Goal: Navigation & Orientation: Find specific page/section

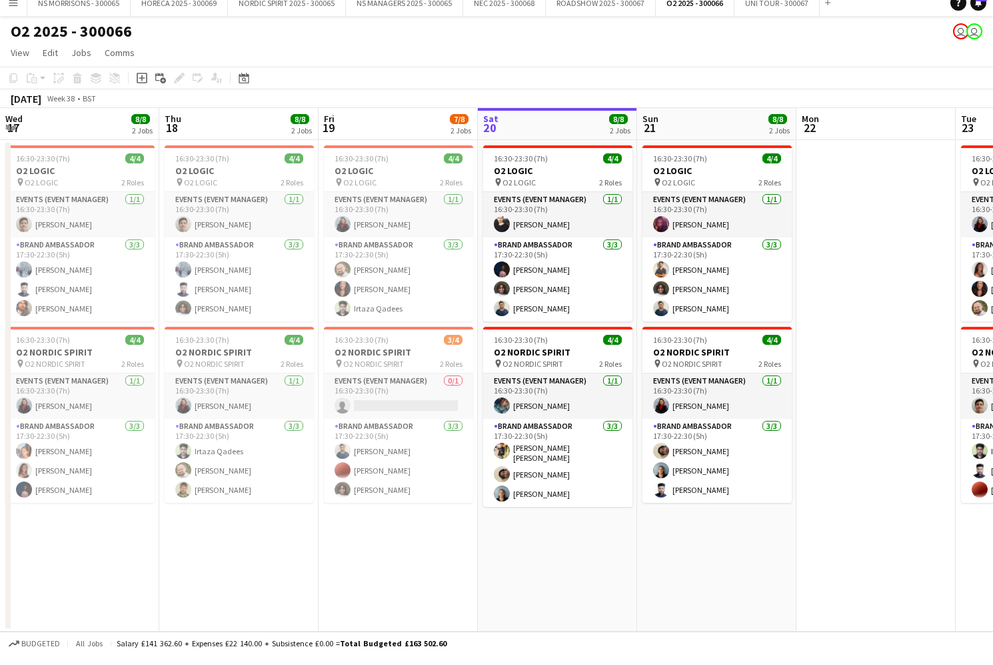
scroll to position [0, 319]
